Goal: Navigation & Orientation: Find specific page/section

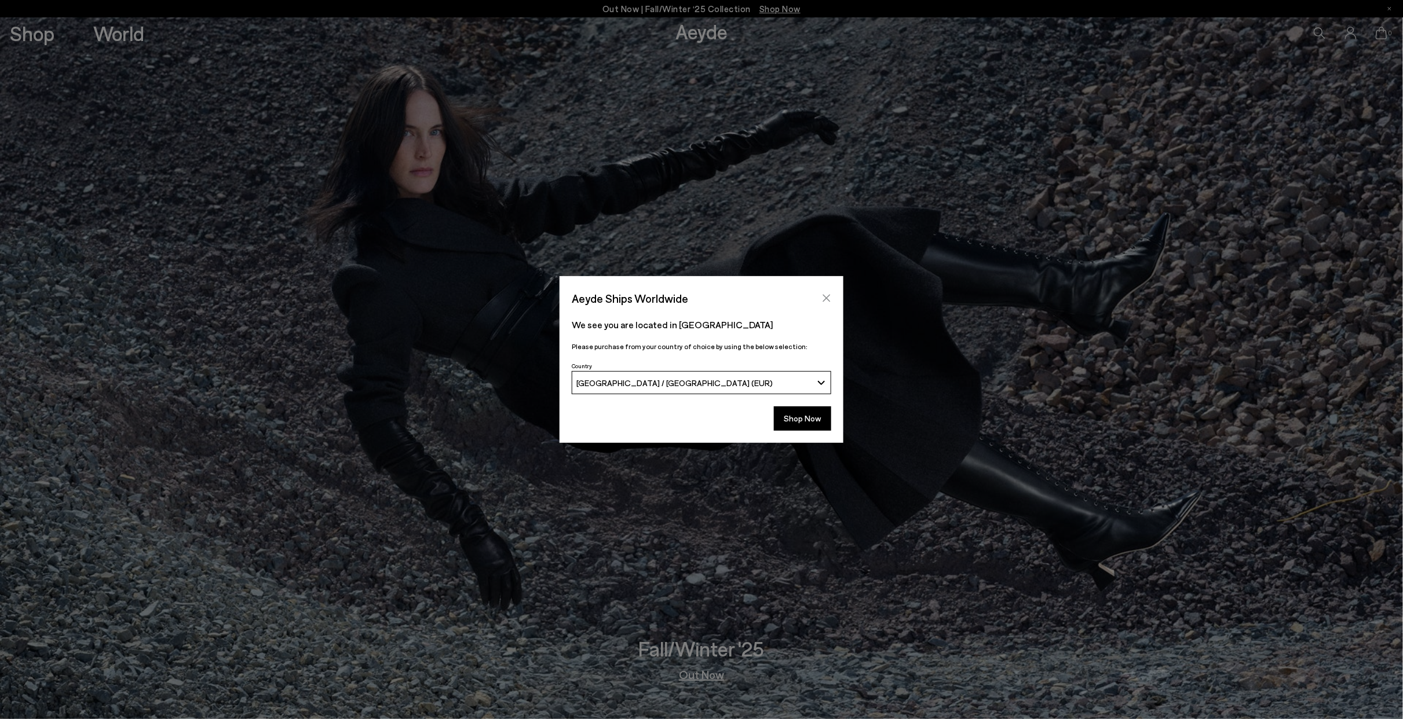
click at [830, 297] on icon "Close" at bounding box center [826, 298] width 9 height 9
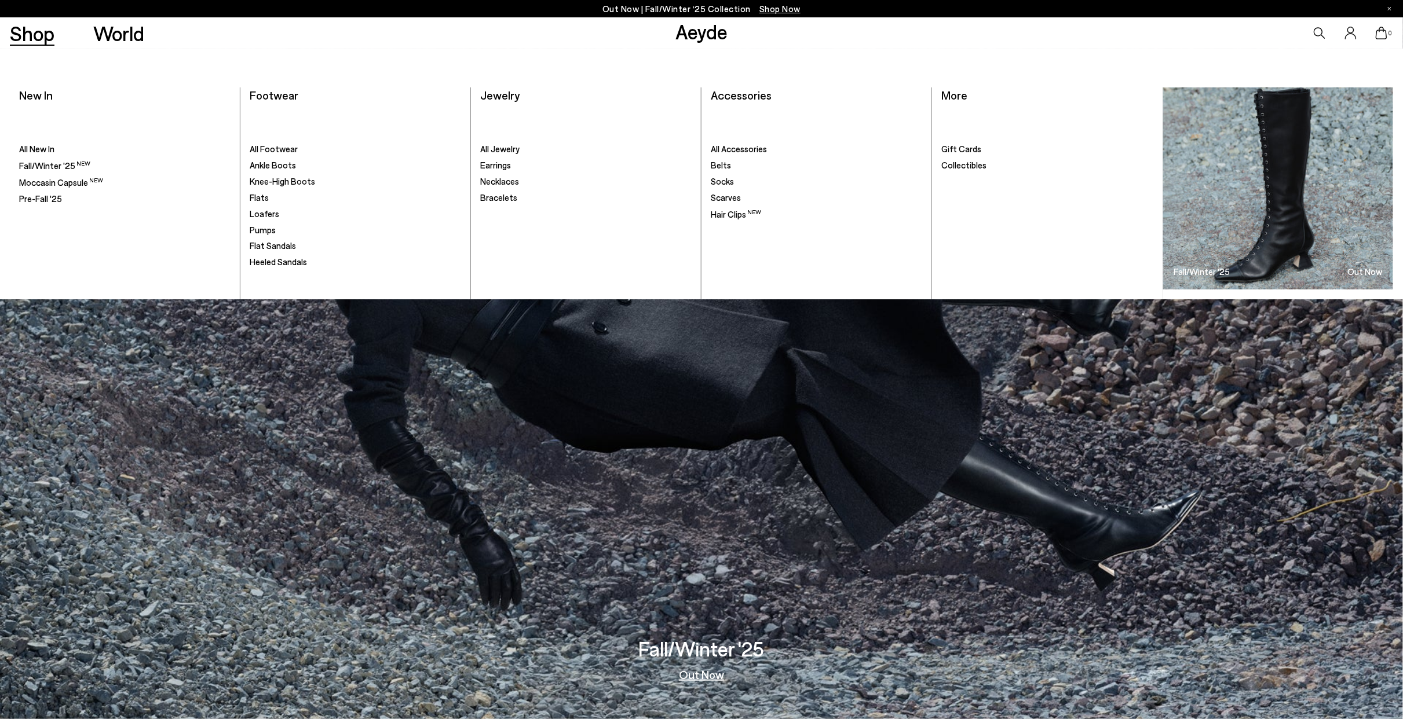
click at [36, 34] on link "Shop" at bounding box center [32, 33] width 45 height 20
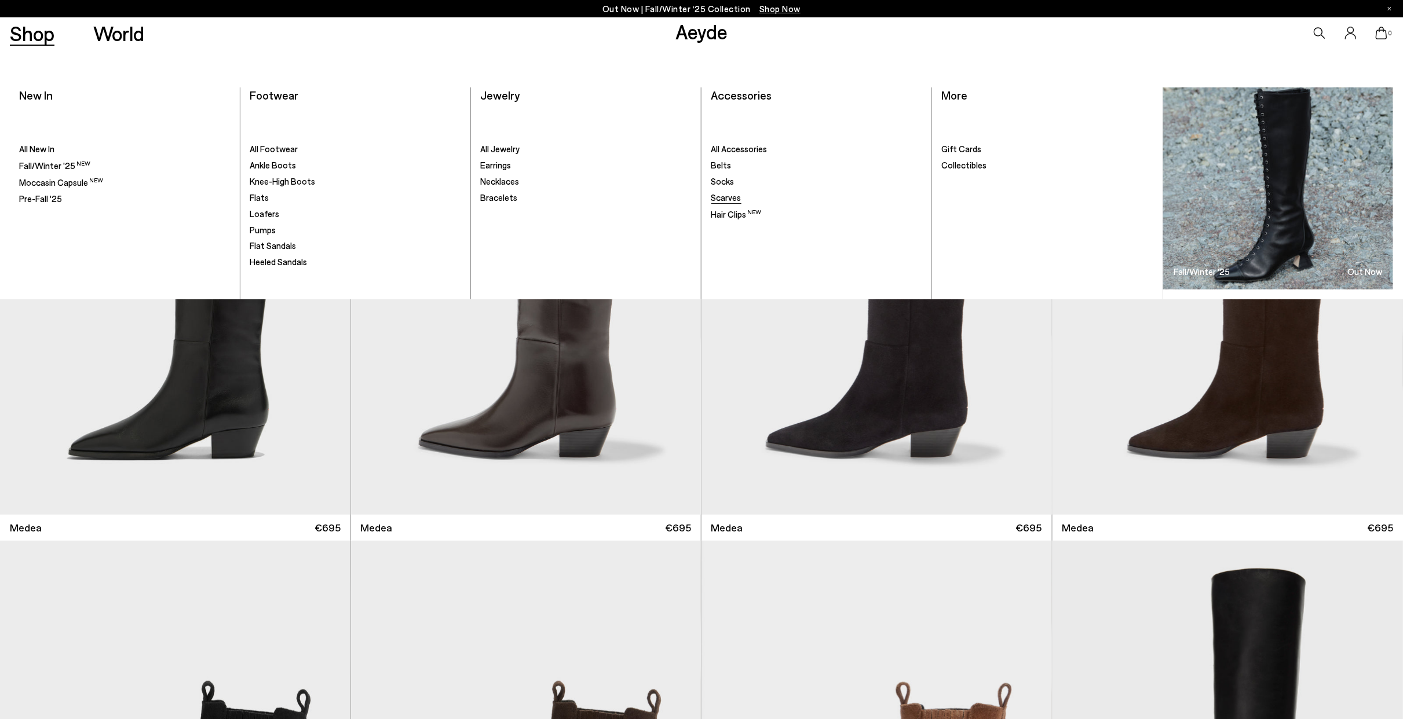
click at [718, 193] on span "Scarves" at bounding box center [726, 197] width 30 height 10
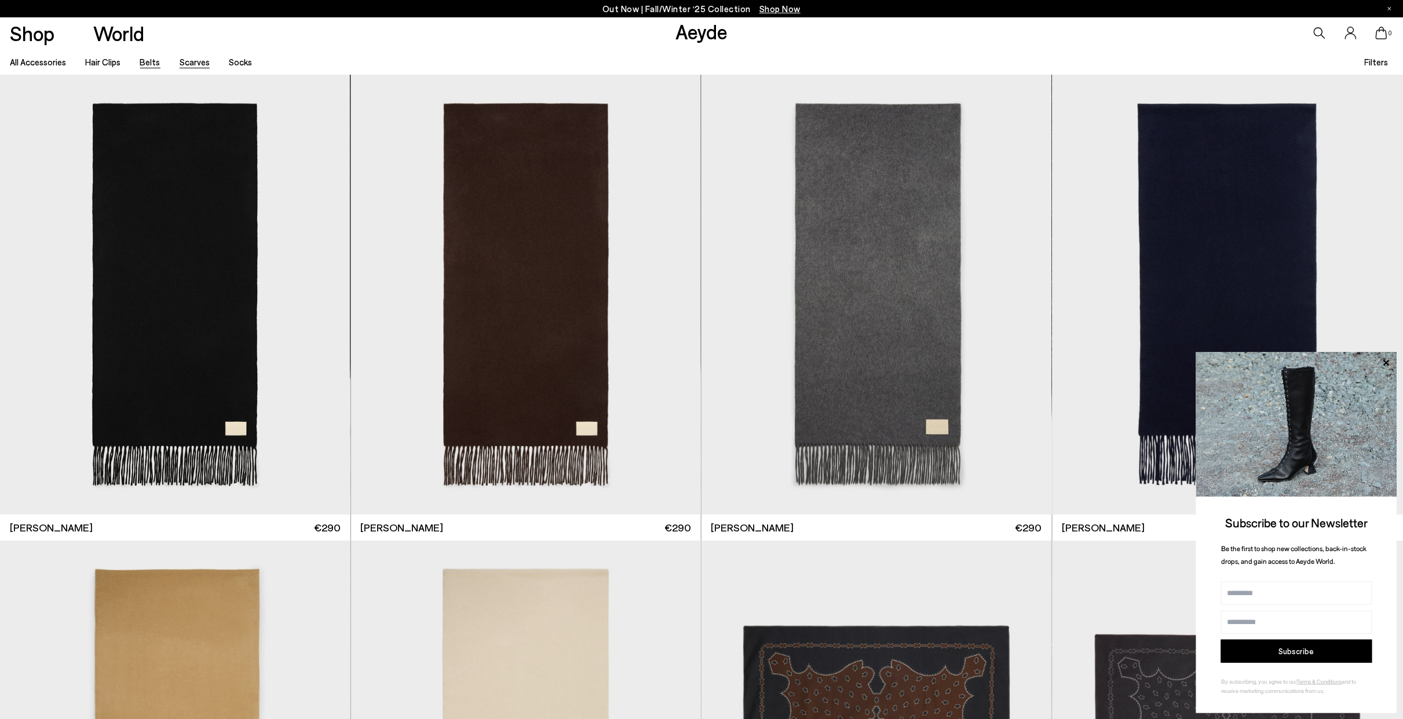
click at [147, 61] on link "Belts" at bounding box center [150, 62] width 20 height 10
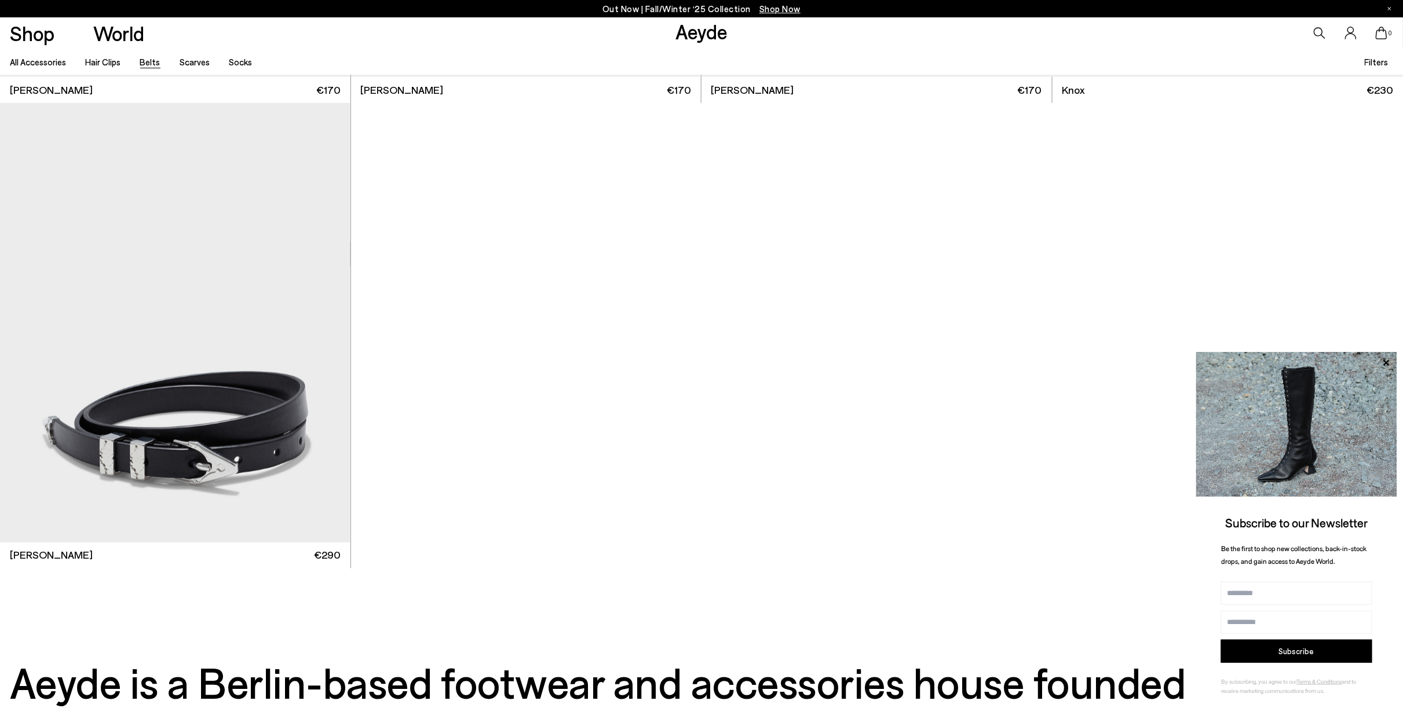
scroll to position [2123, 0]
